Goal: Book appointment/travel/reservation

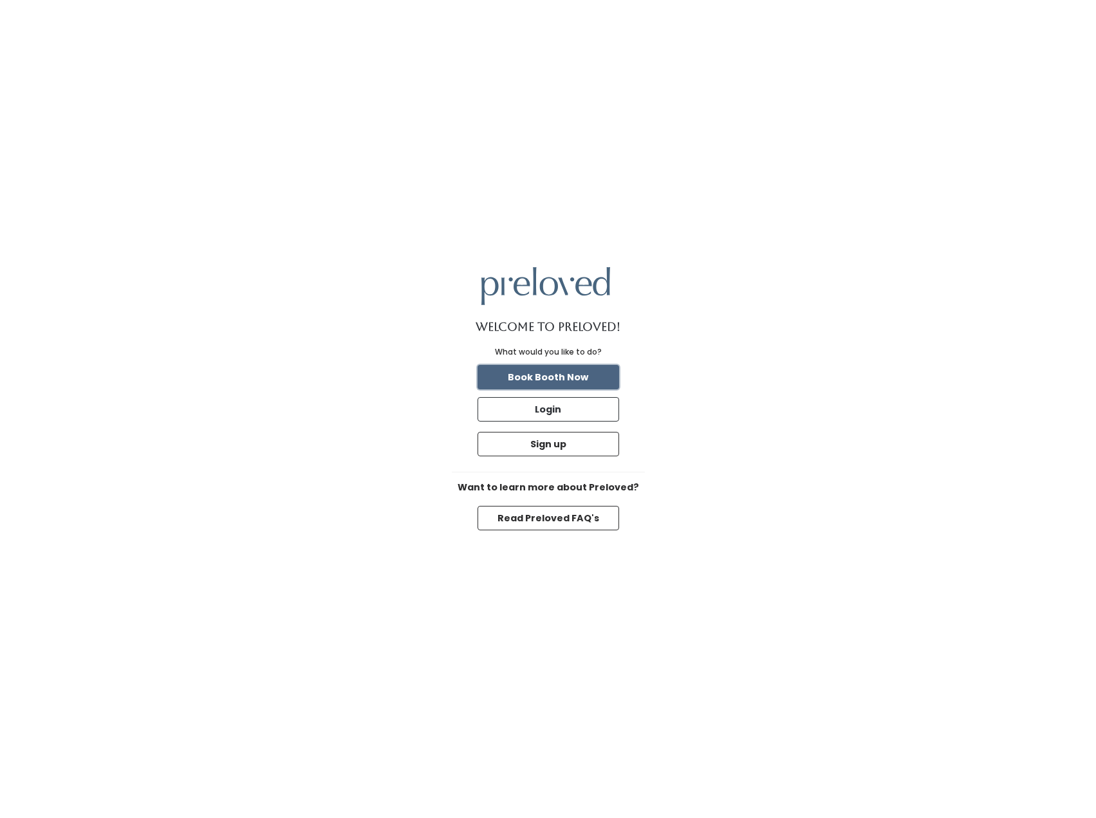
click at [578, 376] on button "Book Booth Now" at bounding box center [548, 377] width 142 height 24
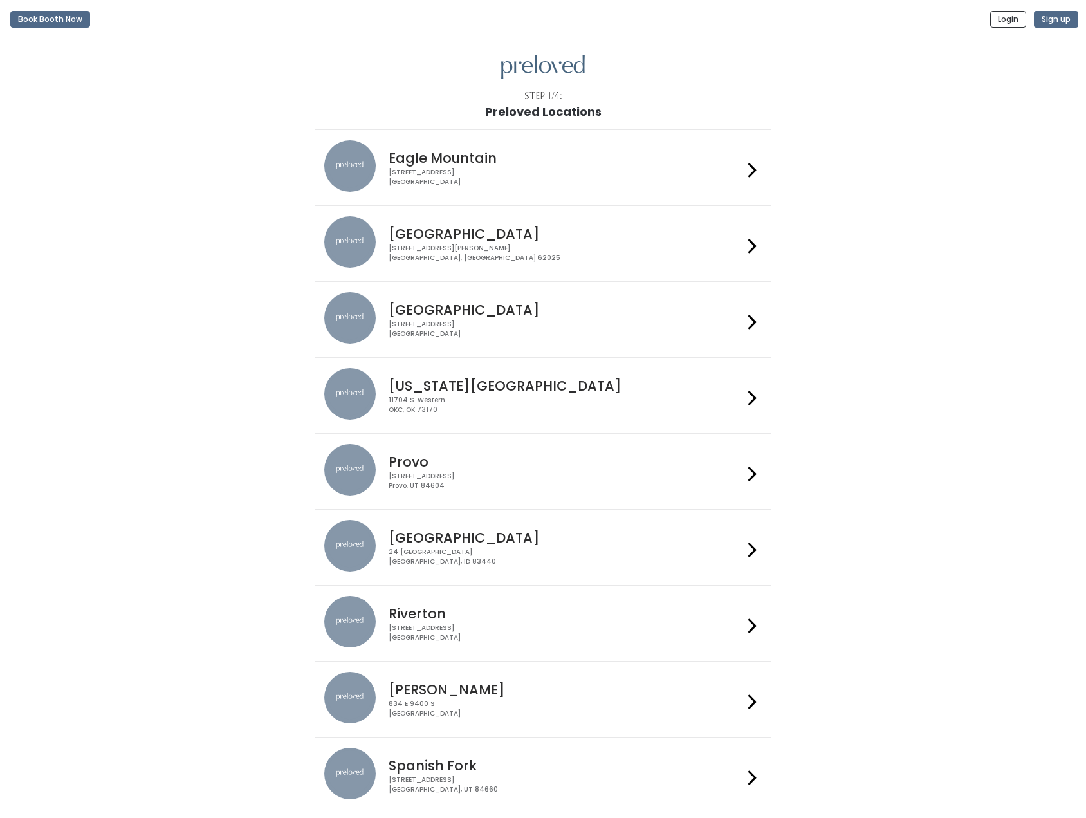
click at [462, 302] on h4 "[GEOGRAPHIC_DATA]" at bounding box center [566, 309] width 354 height 15
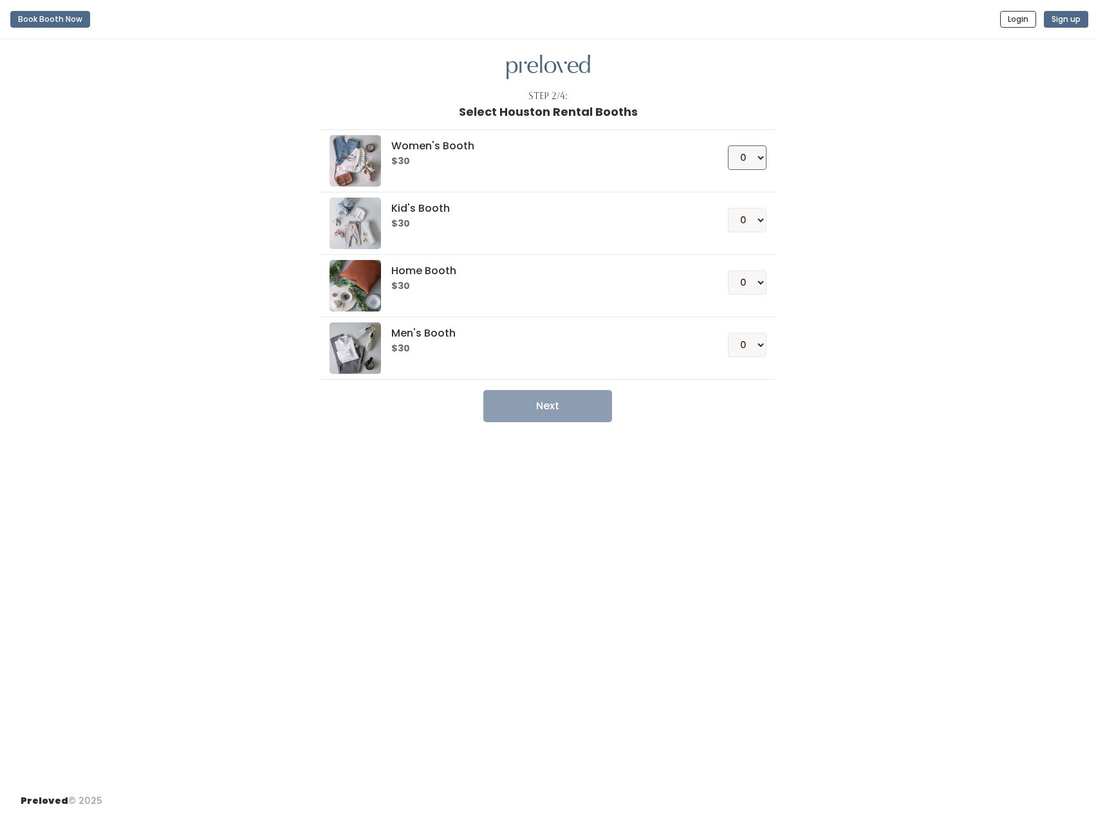
click at [748, 163] on select "0 1 2 3 4" at bounding box center [747, 157] width 39 height 24
select select "1"
click at [728, 145] on select "0 1 2 3 4" at bounding box center [747, 157] width 39 height 24
click at [747, 350] on select "0 1 2 3 4" at bounding box center [747, 345] width 39 height 24
select select "1"
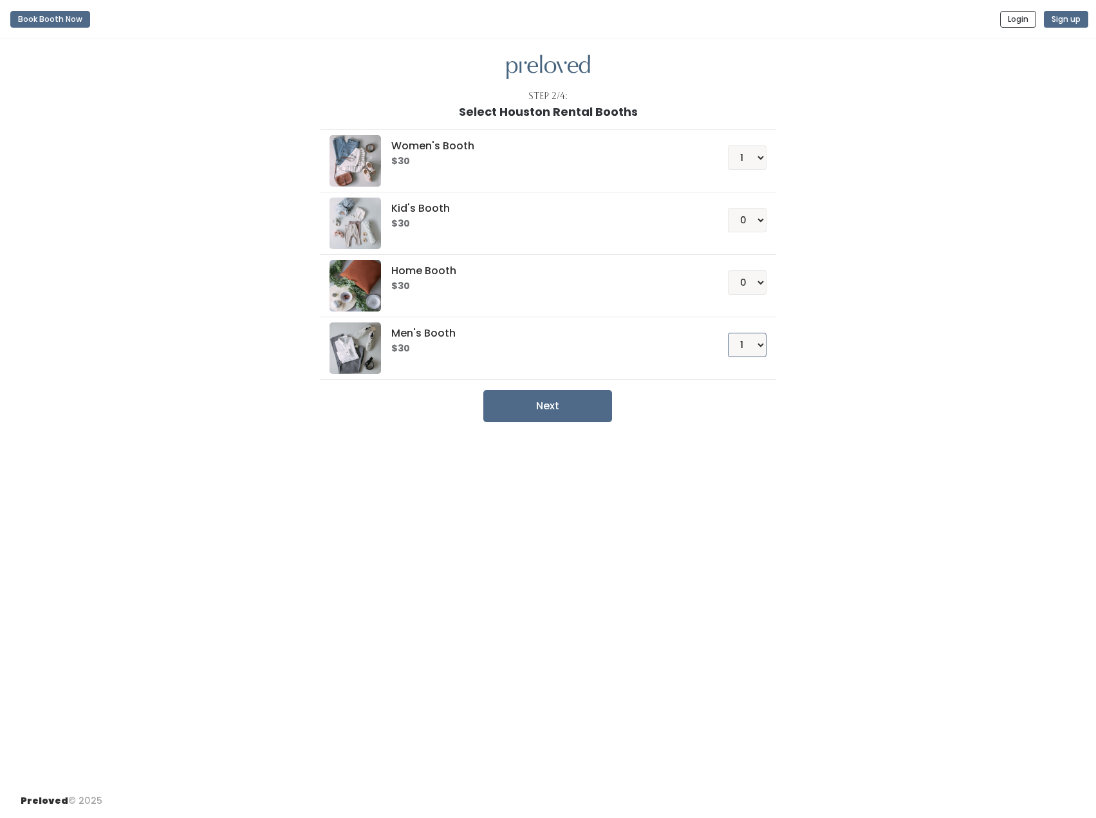
click at [728, 333] on select "0 1 2 3 4" at bounding box center [747, 345] width 39 height 24
click at [644, 480] on div "Step 2/4: Select Houston Rental Booths Women's Booth $30 0 1 2 3 4 Kid's Booth …" at bounding box center [548, 411] width 1096 height 744
click at [534, 409] on button "Next" at bounding box center [547, 406] width 129 height 32
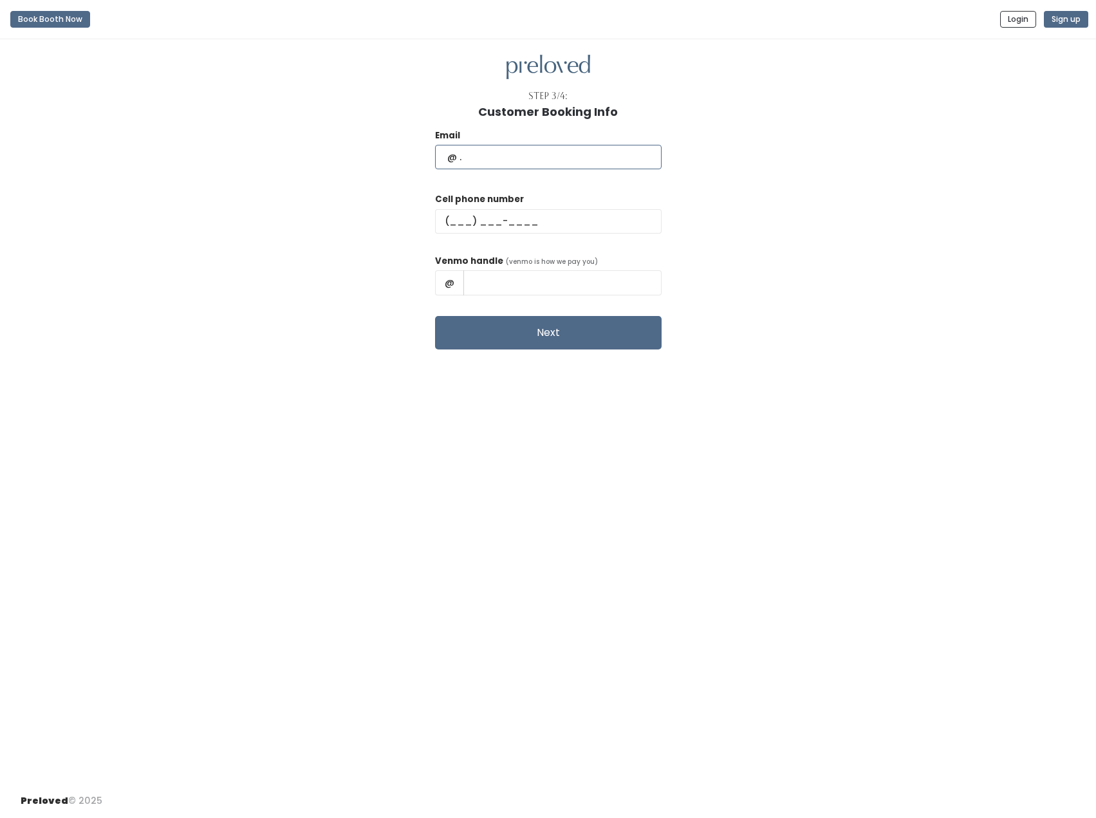
click at [525, 159] on input "text" at bounding box center [548, 157] width 226 height 24
type input "clairekuhn98@gmail.com"
type input "(832) 444-5761"
type input "clairelefevers"
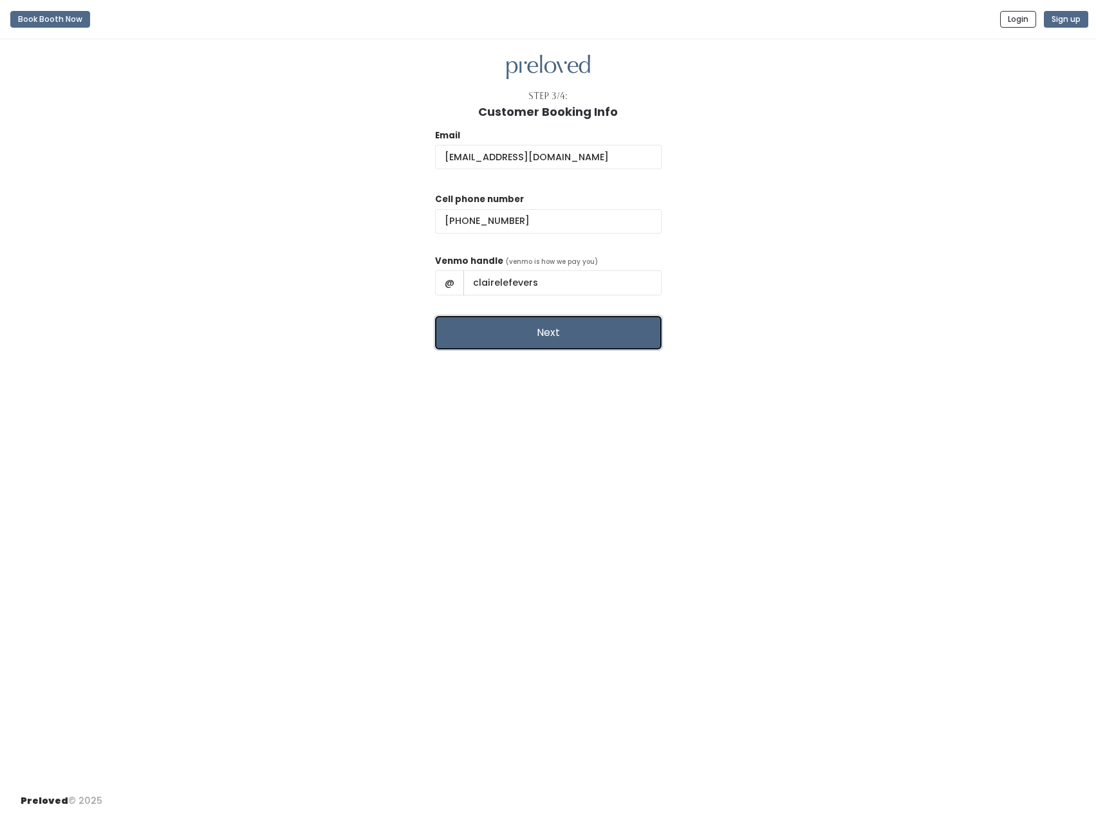
click at [509, 327] on button "Next" at bounding box center [548, 332] width 226 height 33
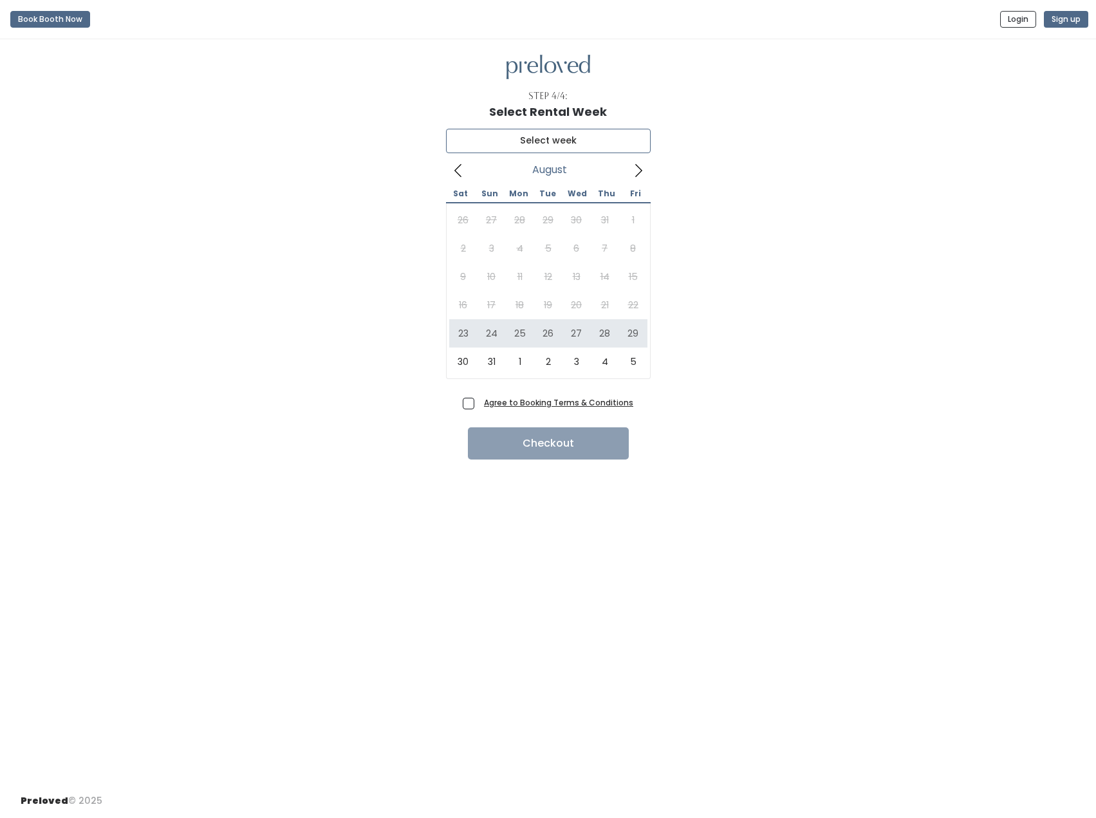
type input "[DATE] to [DATE]"
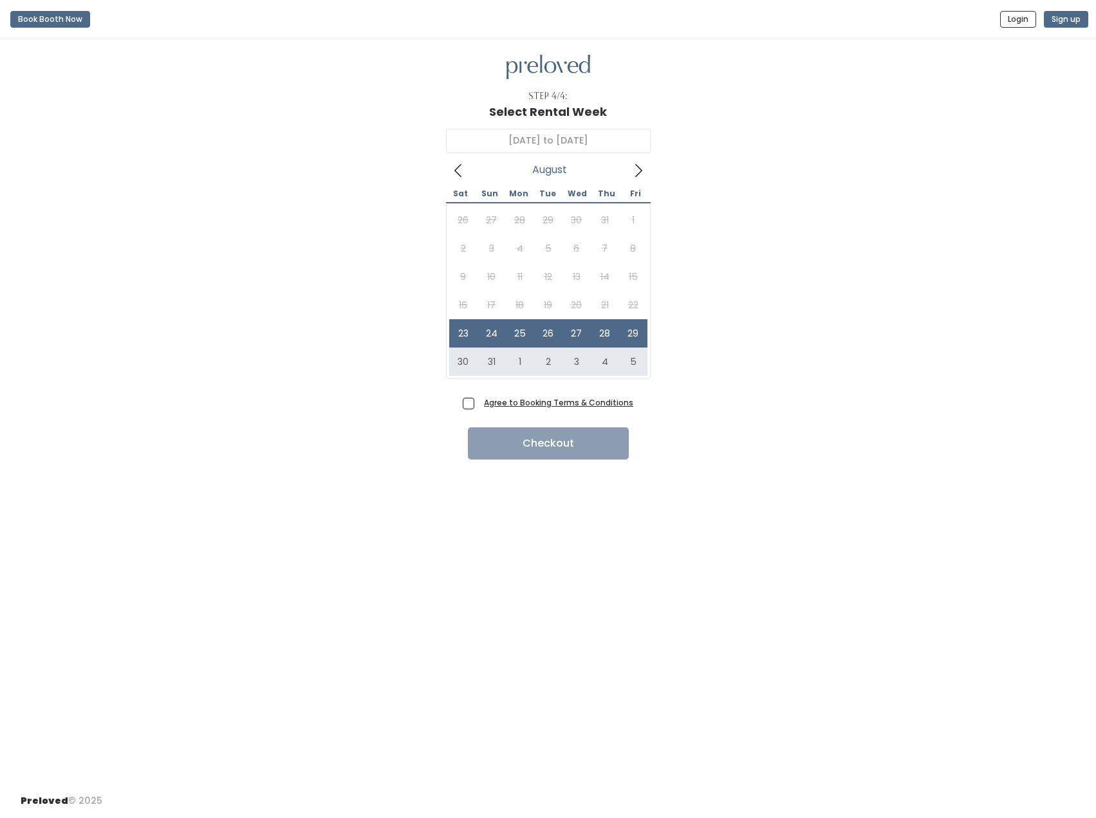
click at [479, 398] on span "Agree to Booking Terms & Conditions" at bounding box center [556, 402] width 154 height 13
click at [479, 398] on input "Agree to Booking Terms & Conditions" at bounding box center [483, 400] width 8 height 8
checkbox input "true"
click at [568, 448] on button "Checkout" at bounding box center [548, 443] width 161 height 32
